Goal: Transaction & Acquisition: Subscribe to service/newsletter

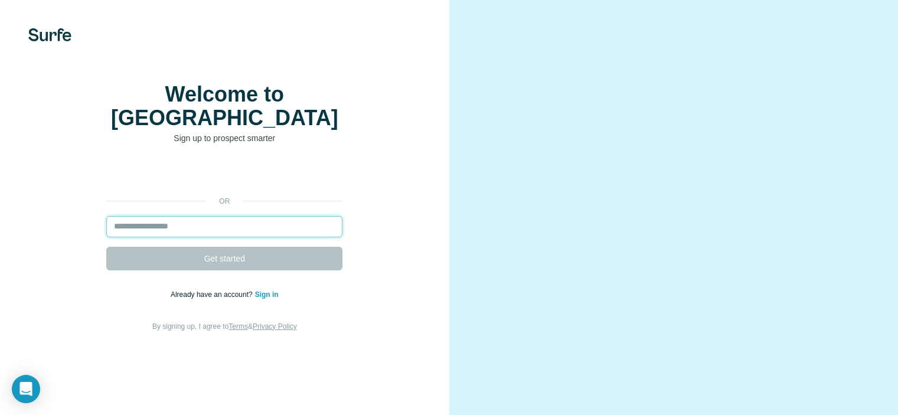
click at [225, 237] on input "email" at bounding box center [224, 226] width 236 height 21
type input "**********"
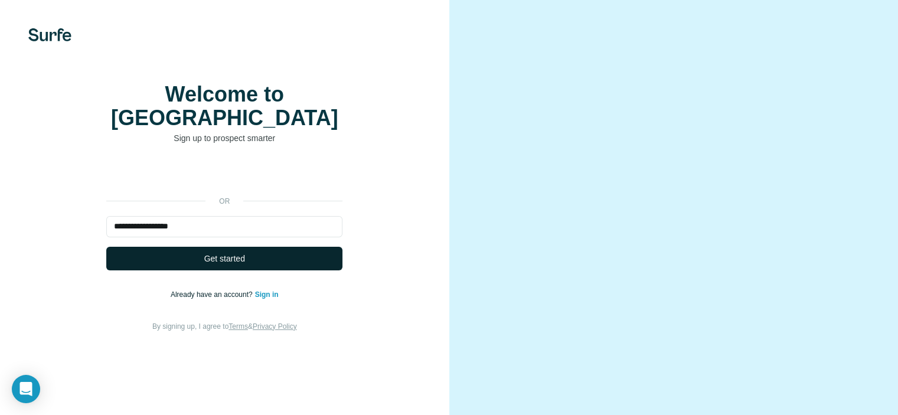
click at [237, 264] on span "Get started" at bounding box center [224, 259] width 41 height 12
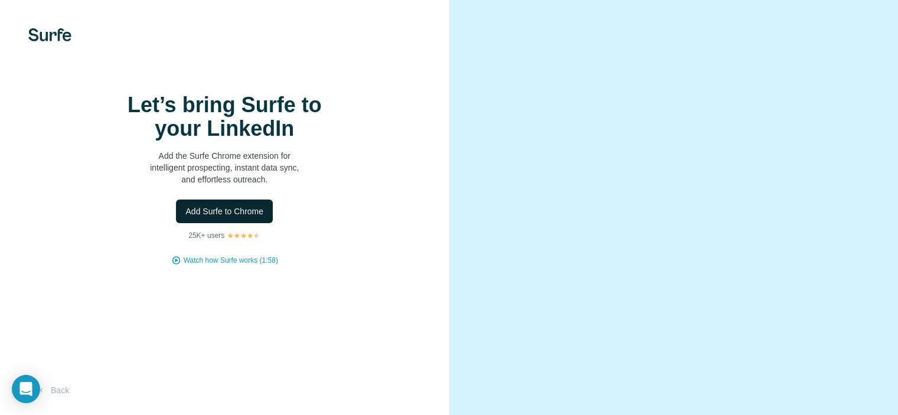
click at [228, 217] on span "Add Surfe to Chrome" at bounding box center [224, 211] width 78 height 12
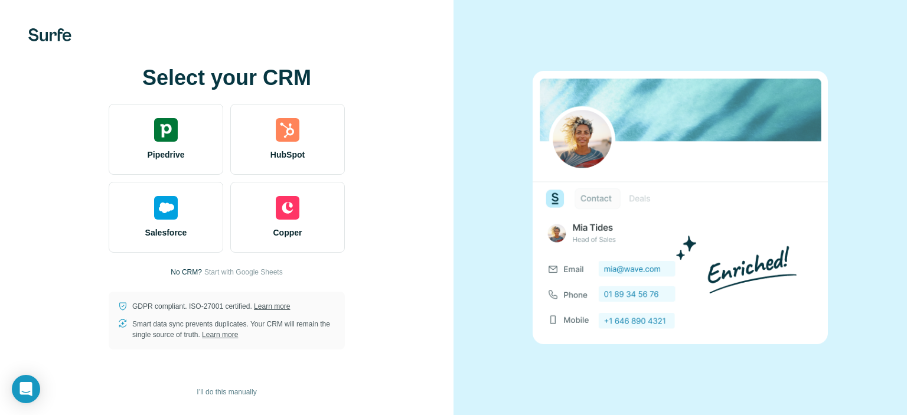
drag, startPoint x: 839, startPoint y: 1, endPoint x: 526, endPoint y: 36, distance: 315.4
click at [526, 36] on div at bounding box center [679, 207] width 453 height 415
drag, startPoint x: 819, startPoint y: 3, endPoint x: 493, endPoint y: 66, distance: 331.8
click at [493, 66] on div at bounding box center [679, 207] width 453 height 415
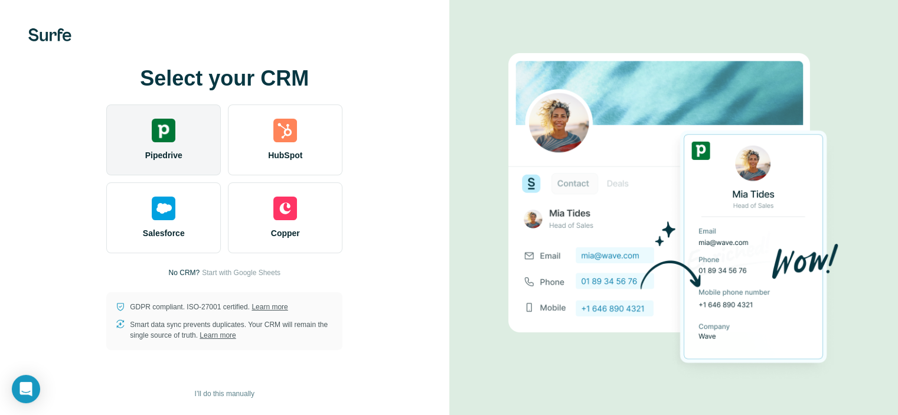
click at [165, 132] on img at bounding box center [164, 131] width 24 height 24
click at [162, 130] on img at bounding box center [164, 131] width 24 height 24
click at [164, 154] on span "Pipedrive" at bounding box center [163, 155] width 37 height 12
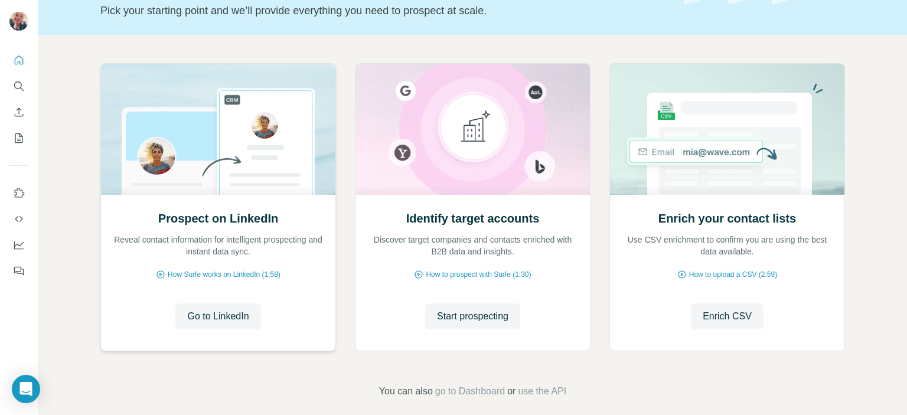
scroll to position [94, 0]
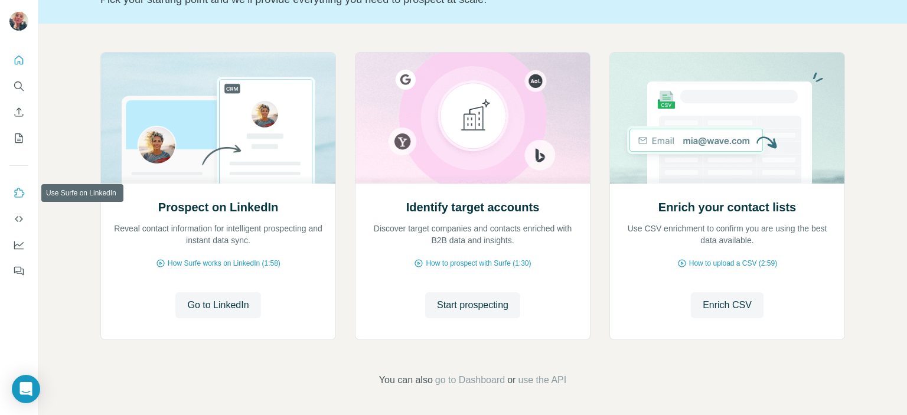
click at [17, 194] on icon "Use Surfe on LinkedIn" at bounding box center [19, 193] width 12 height 12
drag, startPoint x: 213, startPoint y: 303, endPoint x: 225, endPoint y: 375, distance: 73.1
click at [225, 375] on div "Prospect on LinkedIn Reveal contact information for intelligent prospecting and…" at bounding box center [472, 220] width 868 height 392
click at [220, 303] on span "Go to LinkedIn" at bounding box center [217, 305] width 61 height 14
click at [19, 192] on icon "Use Surfe on LinkedIn" at bounding box center [19, 193] width 12 height 12
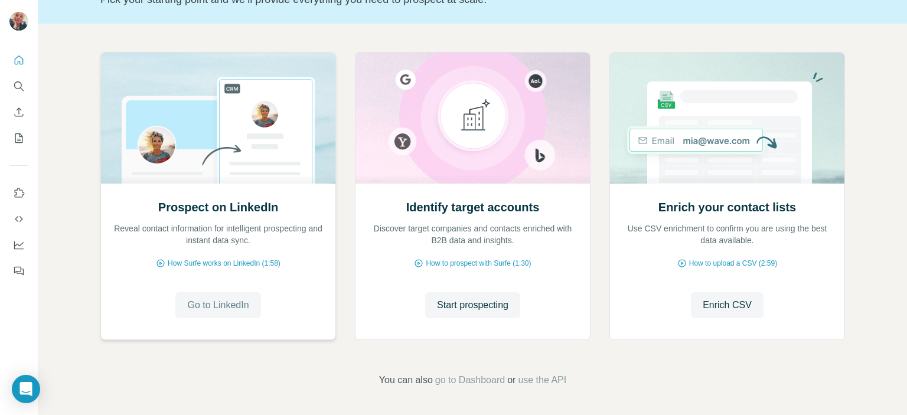
click at [225, 302] on span "Go to LinkedIn" at bounding box center [217, 305] width 61 height 14
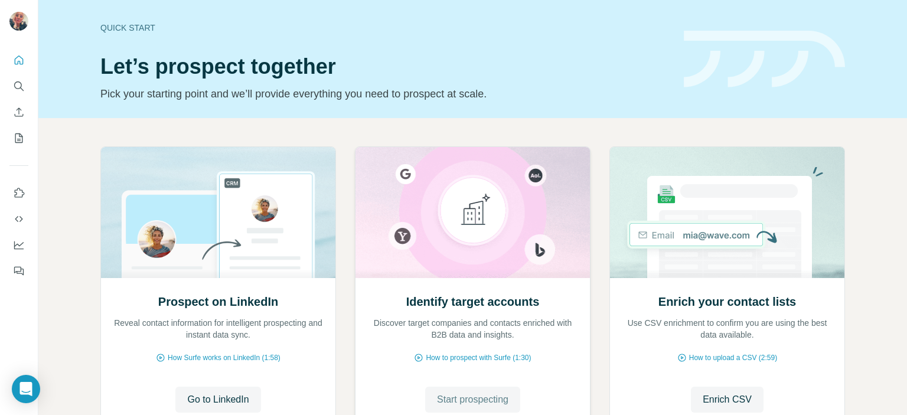
click at [477, 399] on span "Start prospecting" at bounding box center [472, 400] width 71 height 14
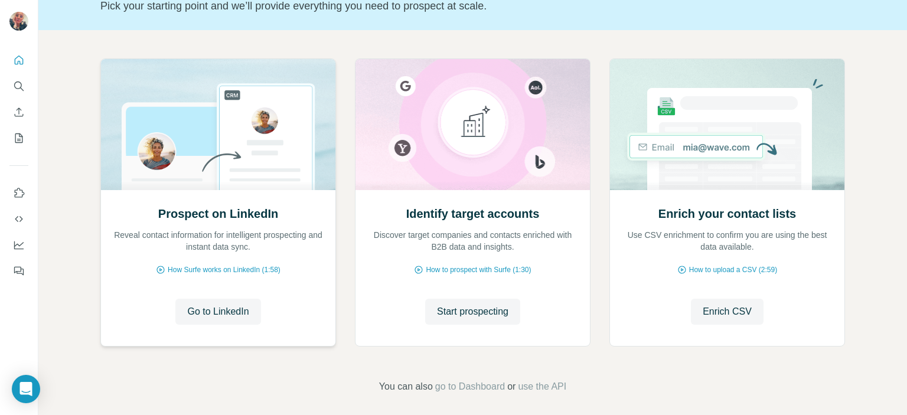
scroll to position [94, 0]
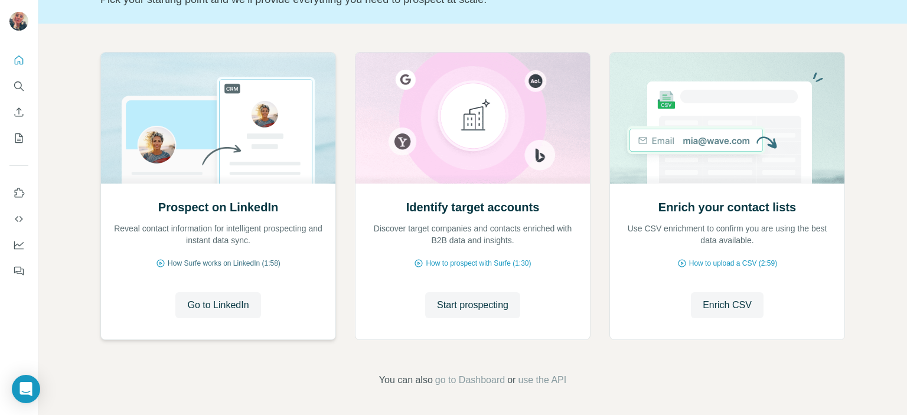
click at [222, 263] on span "How Surfe works on LinkedIn (1:58)" at bounding box center [224, 263] width 113 height 11
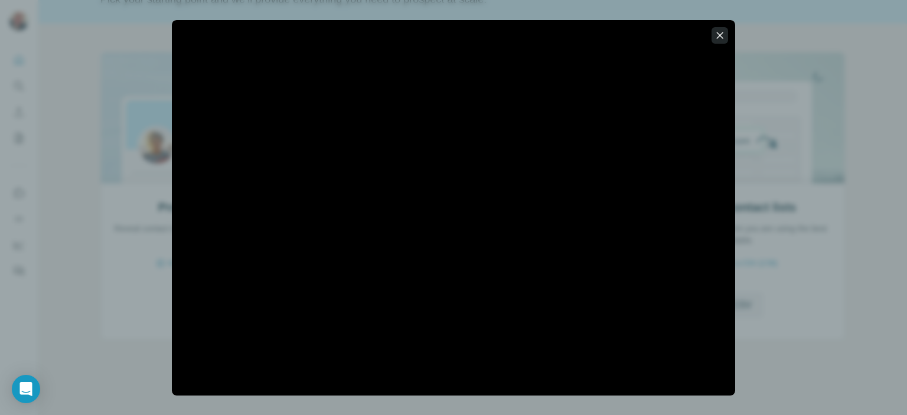
click at [717, 35] on icon "button" at bounding box center [720, 36] width 12 height 12
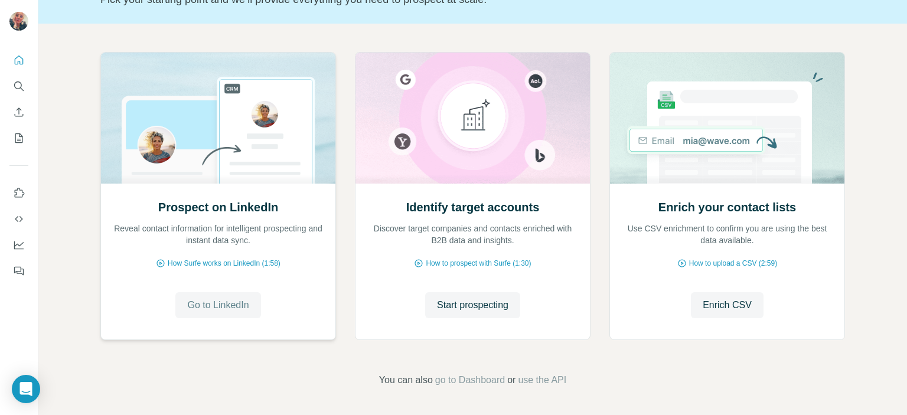
click at [213, 302] on span "Go to LinkedIn" at bounding box center [217, 305] width 61 height 14
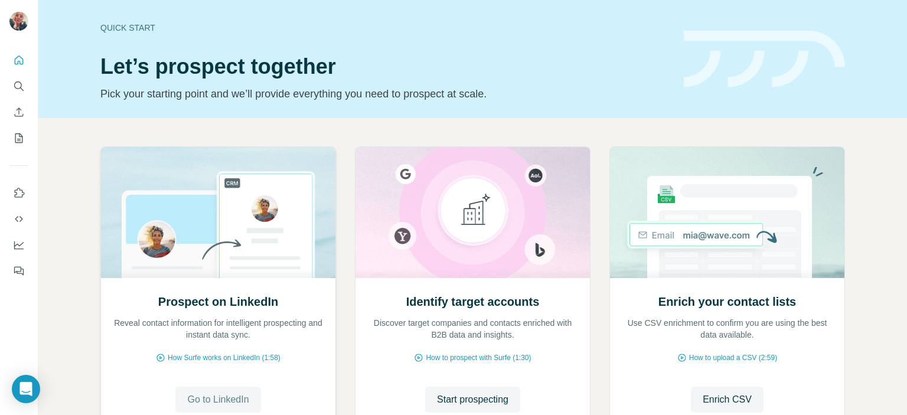
click at [224, 396] on span "Go to LinkedIn" at bounding box center [217, 400] width 61 height 14
click at [19, 192] on icon "Use Surfe on LinkedIn" at bounding box center [19, 193] width 12 height 12
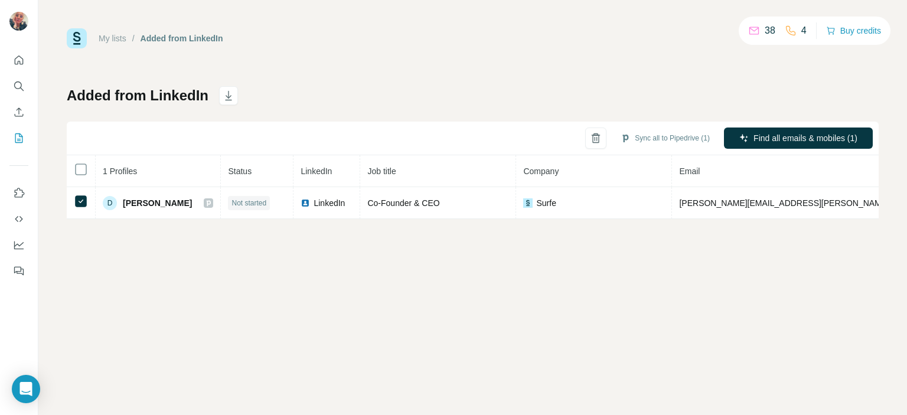
click at [764, 29] on p "38" at bounding box center [769, 31] width 11 height 14
click at [748, 30] on icon at bounding box center [754, 31] width 12 height 12
click at [748, 32] on icon at bounding box center [754, 31] width 12 height 12
click at [20, 62] on icon "Quick start" at bounding box center [19, 60] width 12 height 12
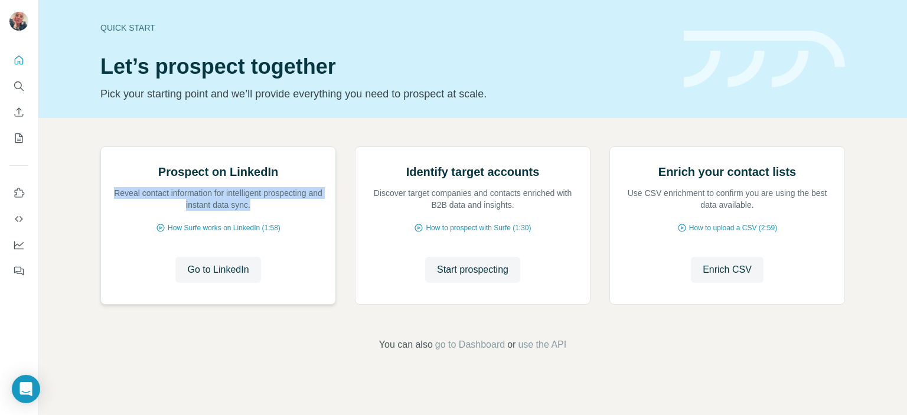
drag, startPoint x: 110, startPoint y: 319, endPoint x: 277, endPoint y: 338, distance: 168.1
click at [277, 211] on p "Reveal contact information for intelligent prospecting and instant data sync." at bounding box center [218, 199] width 211 height 24
copy p "Reveal contact information for intelligent prospecting and instant data sync."
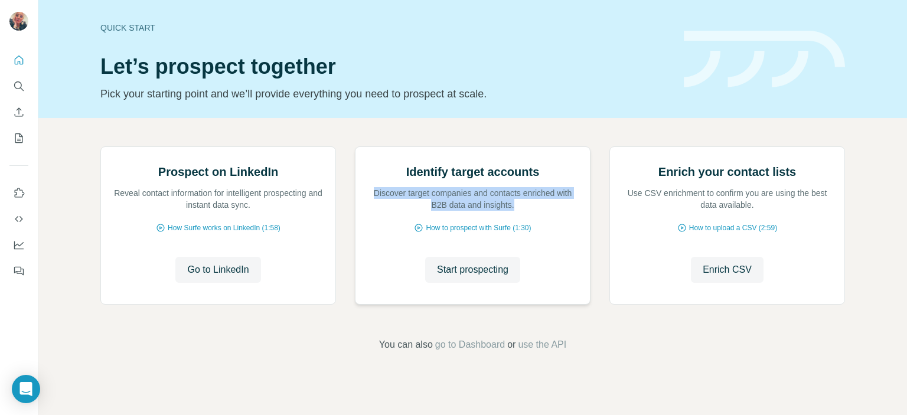
drag, startPoint x: 372, startPoint y: 322, endPoint x: 564, endPoint y: 331, distance: 192.6
click at [564, 211] on p "Discover target companies and contacts enriched with B2B data and insights." at bounding box center [472, 199] width 211 height 24
copy p "Discover target companies and contacts enriched with B2B data and insights."
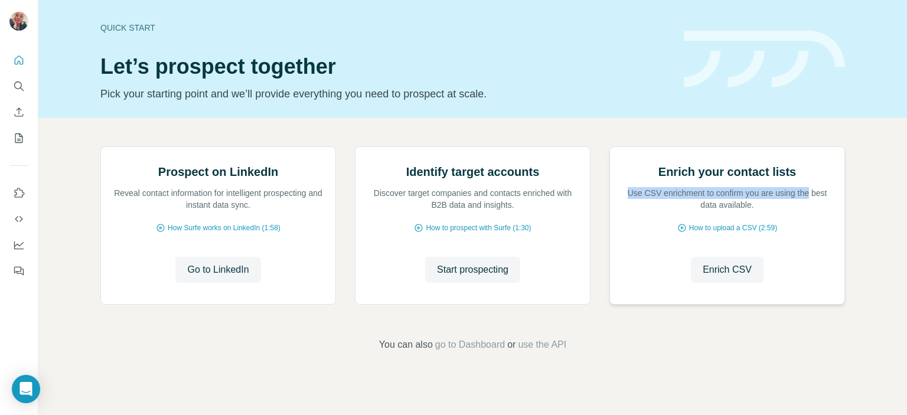
drag, startPoint x: 626, startPoint y: 322, endPoint x: 826, endPoint y: 316, distance: 200.8
click at [826, 211] on div "Enrich your contact lists Use CSV enrichment to confirm you are using the best …" at bounding box center [727, 187] width 211 height 47
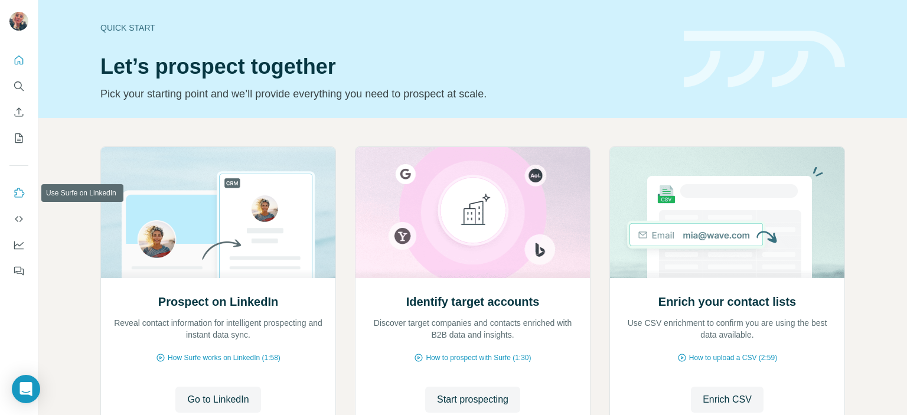
click at [19, 194] on icon "Use Surfe on LinkedIn" at bounding box center [19, 193] width 12 height 12
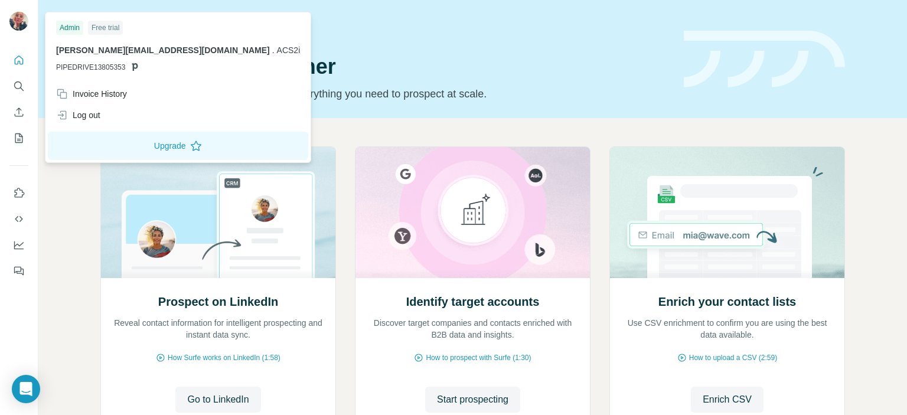
click at [111, 26] on div "Free trial" at bounding box center [105, 28] width 35 height 14
click at [109, 30] on div "Free trial" at bounding box center [105, 28] width 35 height 14
click at [68, 28] on div "Admin" at bounding box center [69, 28] width 27 height 14
click at [19, 19] on img at bounding box center [18, 21] width 19 height 19
click at [19, 60] on icon "Quick start" at bounding box center [19, 60] width 12 height 12
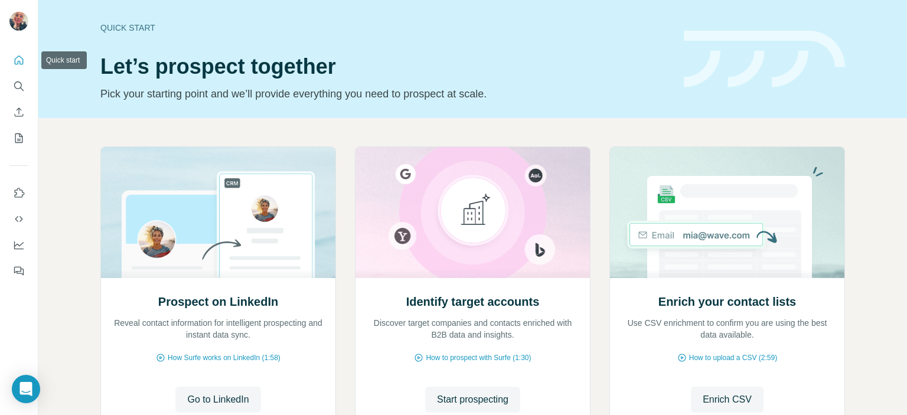
click at [18, 61] on icon "Quick start" at bounding box center [19, 59] width 9 height 9
click at [19, 85] on icon "Search" at bounding box center [19, 86] width 12 height 12
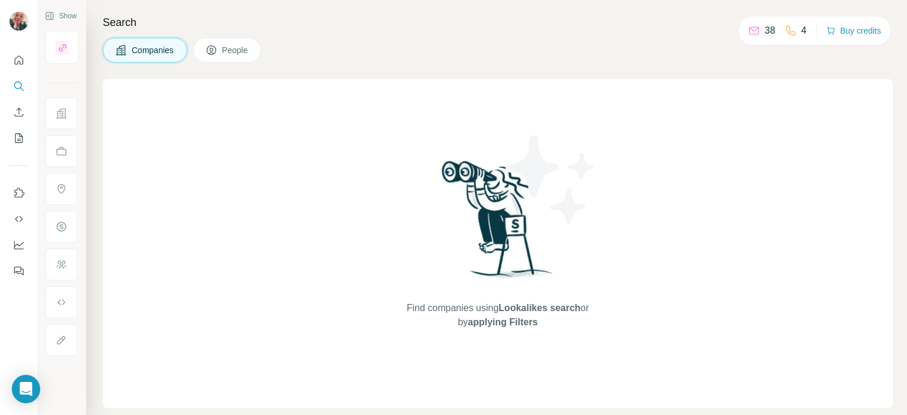
click at [236, 51] on span "People" at bounding box center [235, 50] width 27 height 12
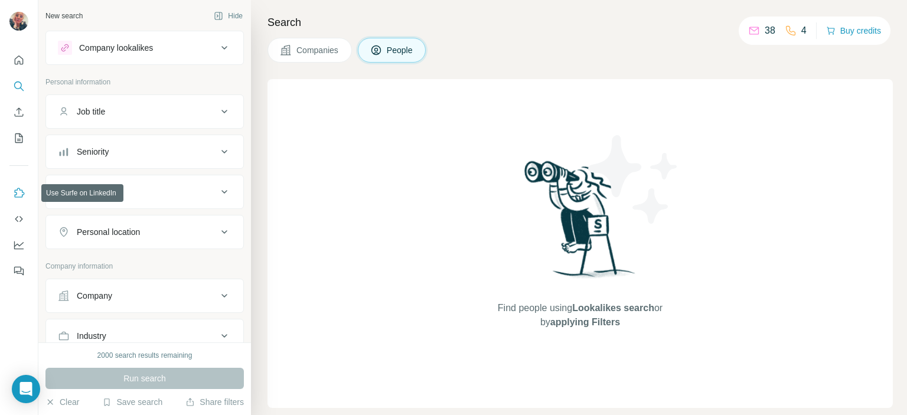
click at [19, 193] on icon "Use Surfe on LinkedIn" at bounding box center [19, 193] width 12 height 12
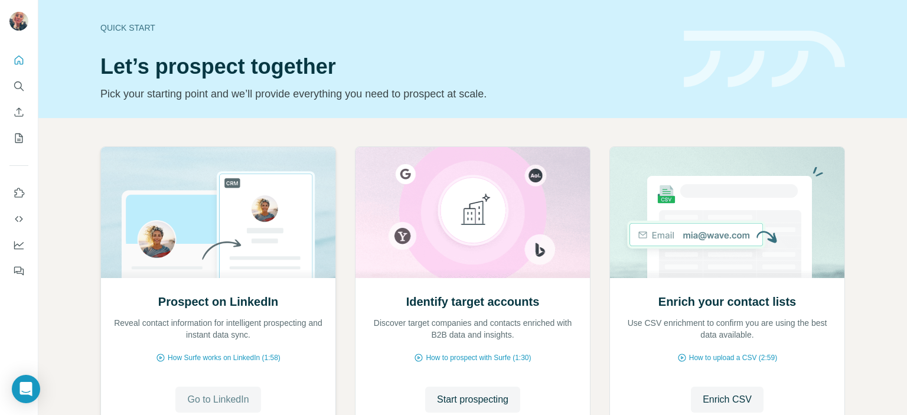
click at [218, 401] on span "Go to LinkedIn" at bounding box center [217, 400] width 61 height 14
click at [17, 192] on icon "Use Surfe on LinkedIn" at bounding box center [19, 193] width 12 height 12
click at [209, 398] on span "Go to LinkedIn" at bounding box center [217, 400] width 61 height 14
click at [224, 399] on span "Go to LinkedIn" at bounding box center [217, 400] width 61 height 14
click at [220, 398] on span "Go to LinkedIn" at bounding box center [217, 400] width 61 height 14
